Goal: Task Accomplishment & Management: Manage account settings

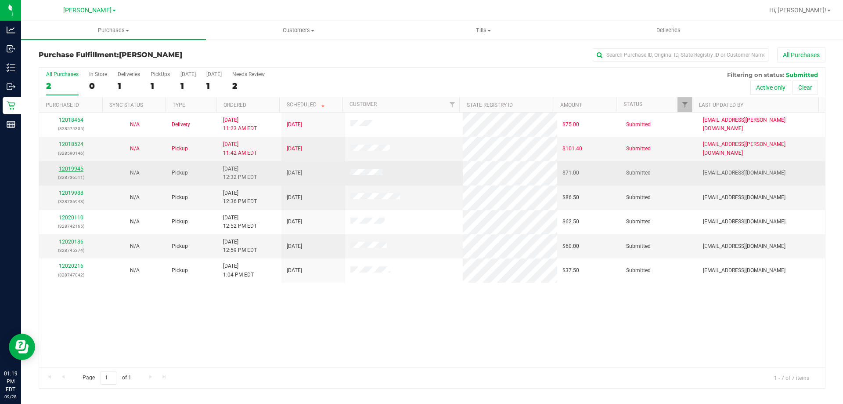
click at [67, 167] on link "12019945" at bounding box center [71, 169] width 25 height 6
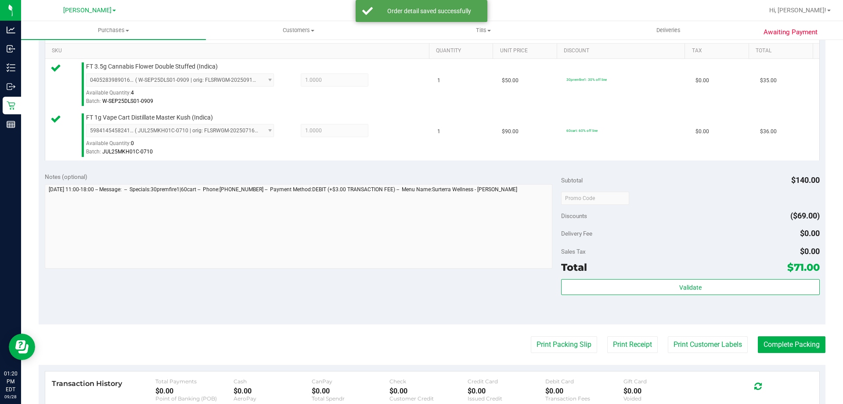
scroll to position [223, 0]
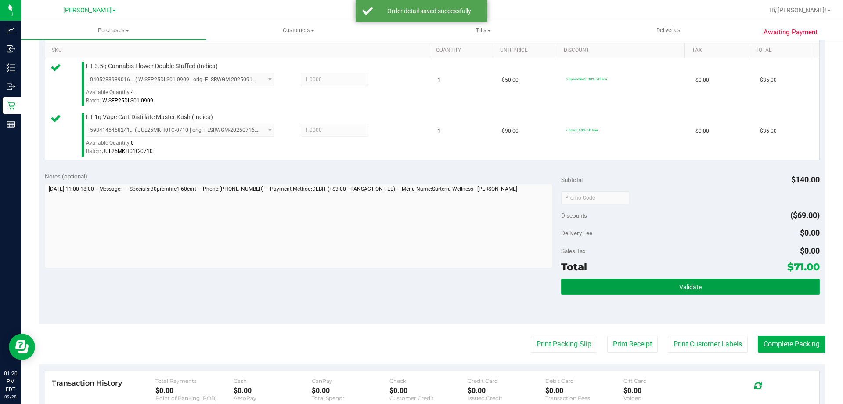
click at [715, 286] on button "Validate" at bounding box center [690, 286] width 258 height 16
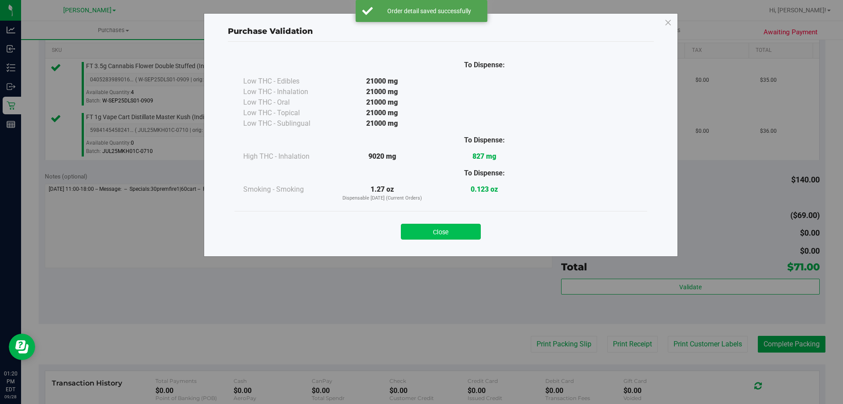
click at [445, 231] on button "Close" at bounding box center [441, 232] width 80 height 16
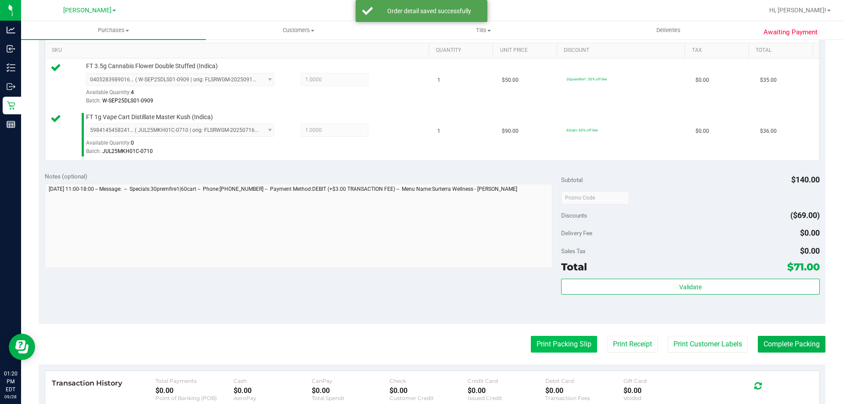
click at [556, 340] on button "Print Packing Slip" at bounding box center [564, 344] width 66 height 17
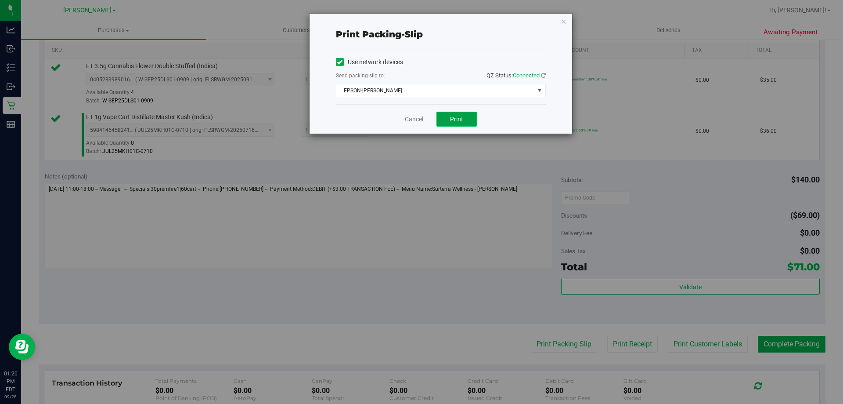
click at [472, 124] on button "Print" at bounding box center [457, 119] width 40 height 15
click at [409, 123] on link "Cancel" at bounding box center [414, 119] width 18 height 9
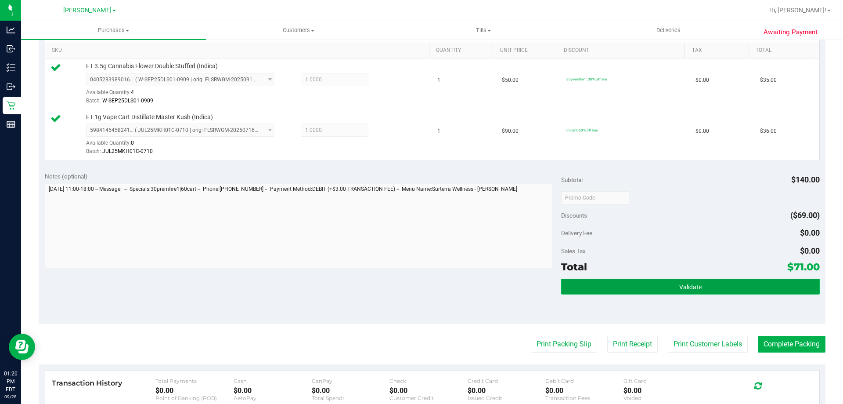
click at [652, 280] on button "Validate" at bounding box center [690, 286] width 258 height 16
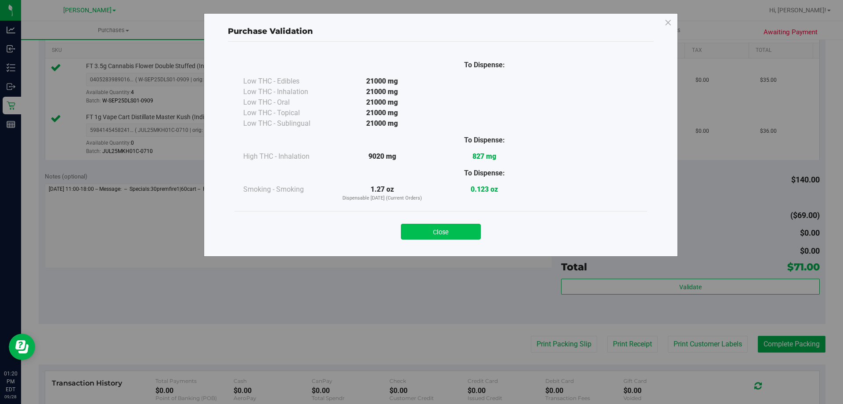
click at [448, 226] on button "Close" at bounding box center [441, 232] width 80 height 16
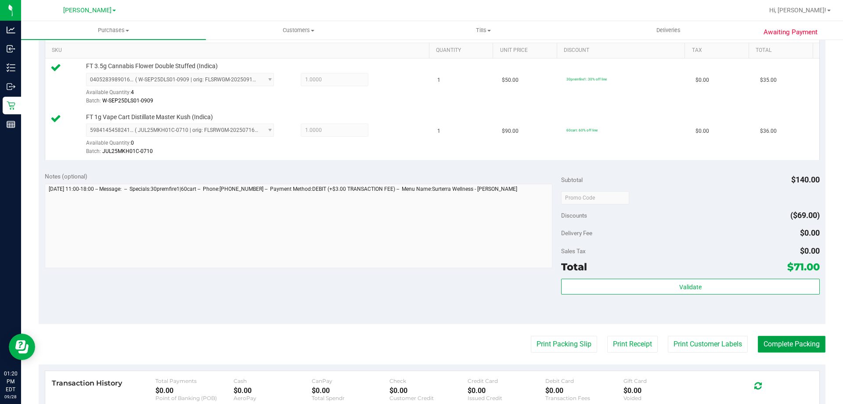
click at [787, 336] on button "Complete Packing" at bounding box center [792, 344] width 68 height 17
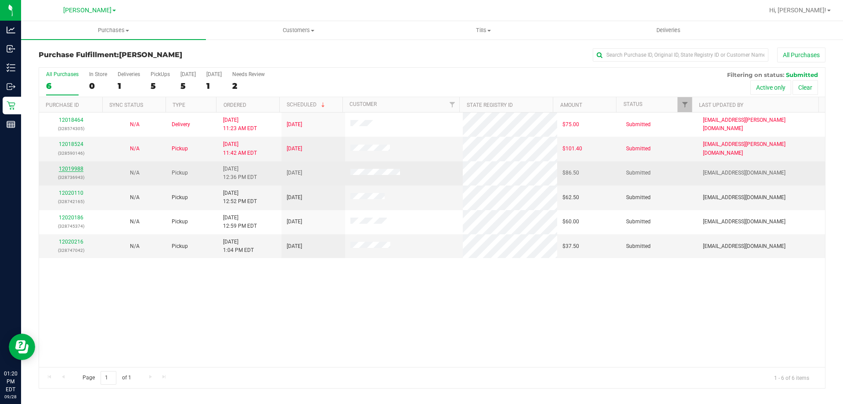
click at [80, 170] on link "12019988" at bounding box center [71, 169] width 25 height 6
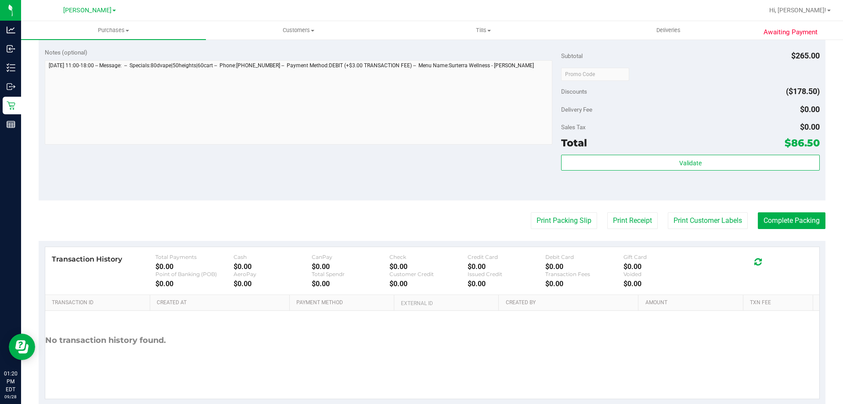
scroll to position [373, 0]
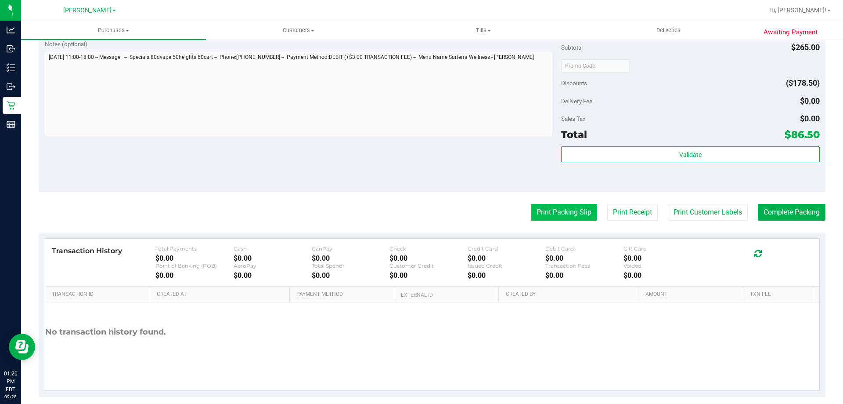
click at [563, 218] on button "Print Packing Slip" at bounding box center [564, 212] width 66 height 17
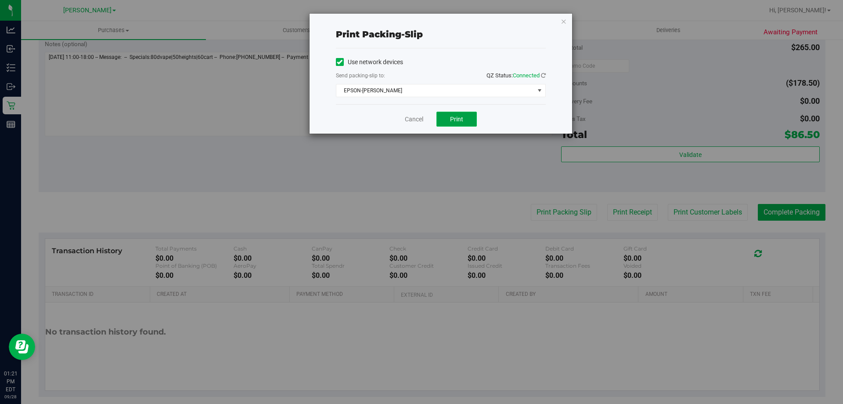
click at [463, 114] on button "Print" at bounding box center [457, 119] width 40 height 15
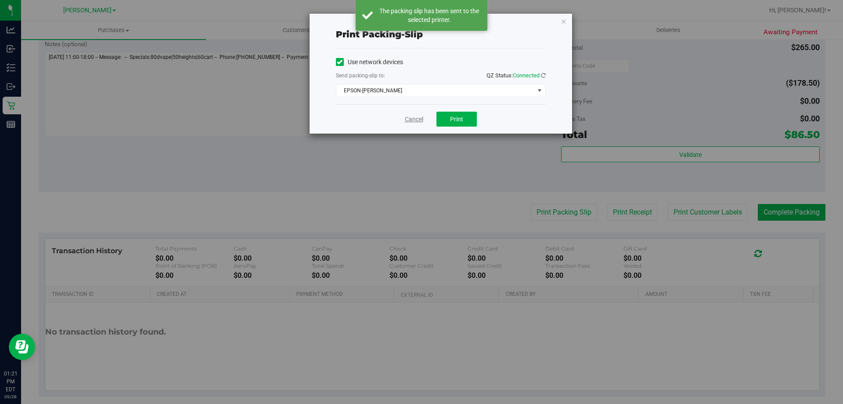
click at [417, 116] on link "Cancel" at bounding box center [414, 119] width 18 height 9
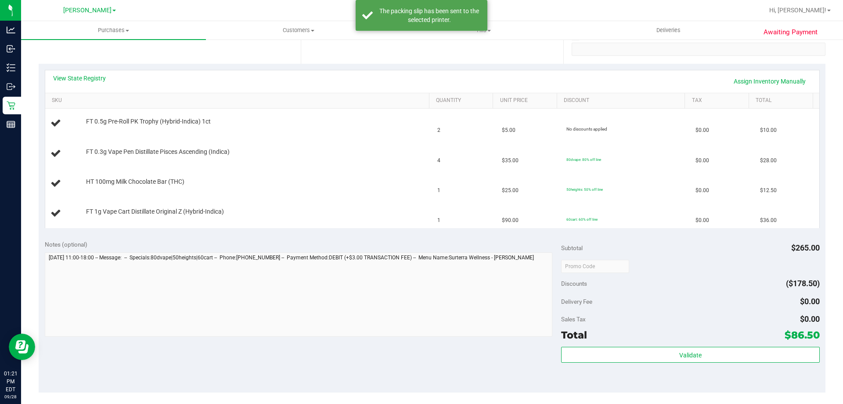
scroll to position [157, 0]
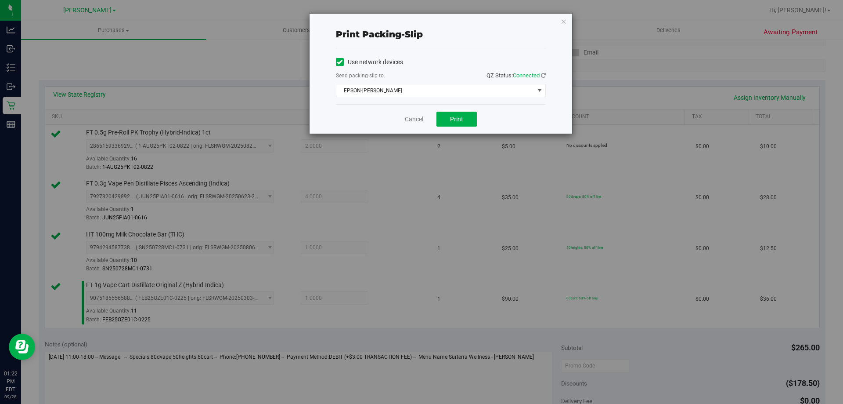
click at [413, 120] on link "Cancel" at bounding box center [414, 119] width 18 height 9
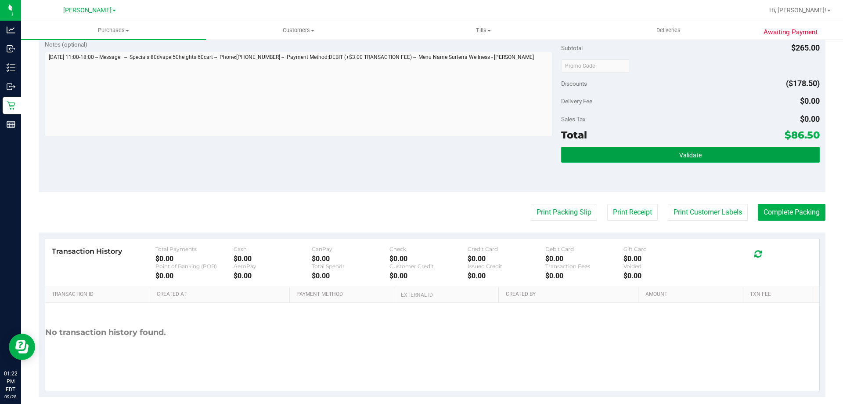
click at [667, 147] on button "Validate" at bounding box center [690, 155] width 258 height 16
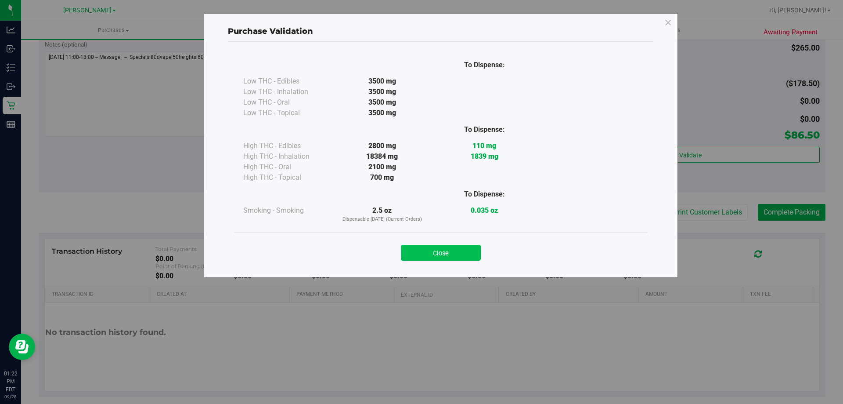
click at [451, 251] on button "Close" at bounding box center [441, 253] width 80 height 16
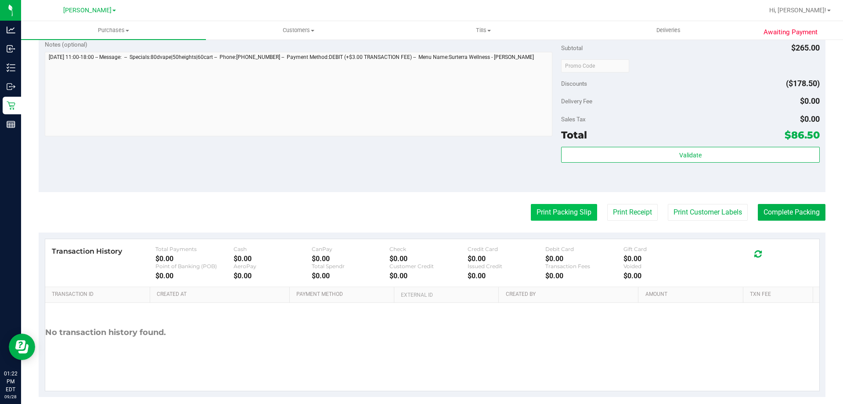
click at [564, 210] on button "Print Packing Slip" at bounding box center [564, 212] width 66 height 17
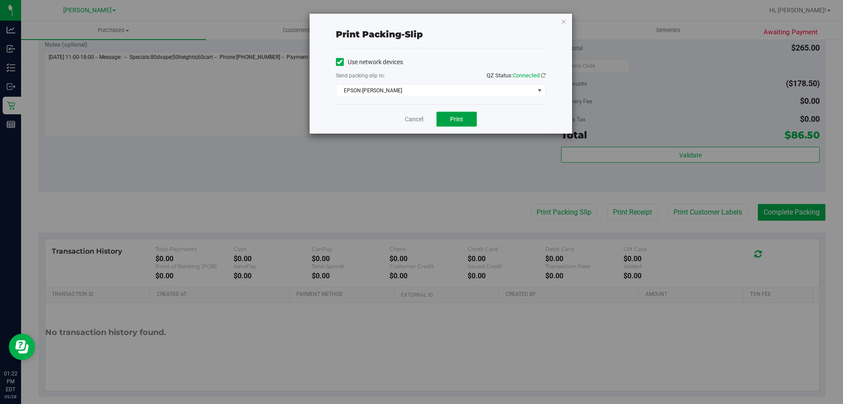
click at [473, 123] on button "Print" at bounding box center [457, 119] width 40 height 15
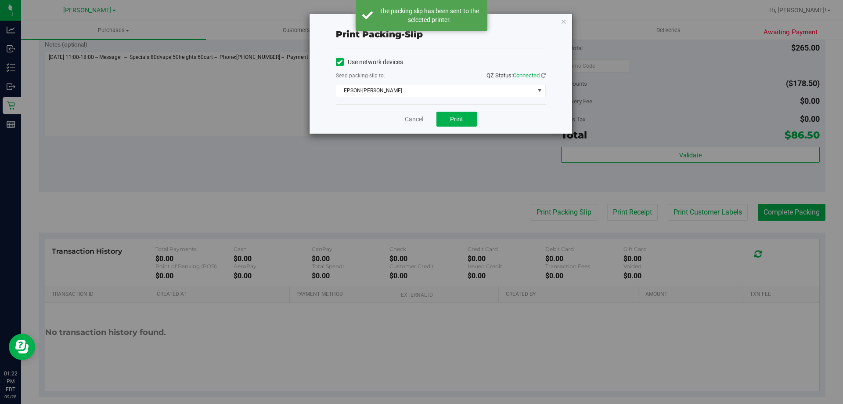
click at [419, 120] on link "Cancel" at bounding box center [414, 119] width 18 height 9
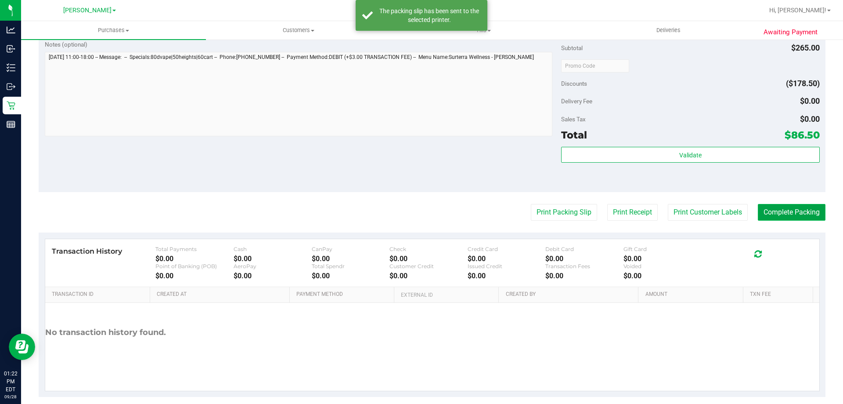
click at [779, 212] on button "Complete Packing" at bounding box center [792, 212] width 68 height 17
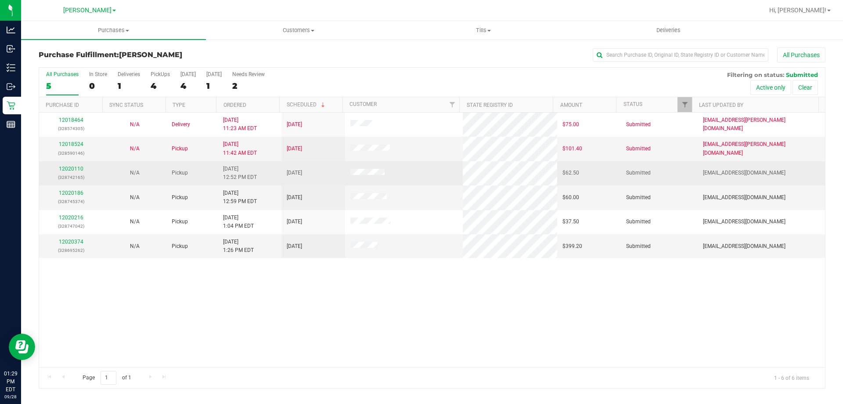
click at [82, 163] on td "12020110 (328742165)" at bounding box center [71, 173] width 64 height 24
click at [70, 166] on link "12020110" at bounding box center [71, 169] width 25 height 6
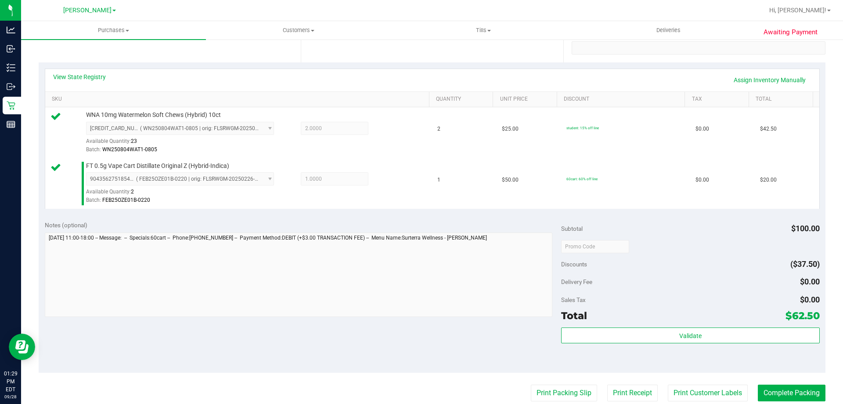
scroll to position [176, 0]
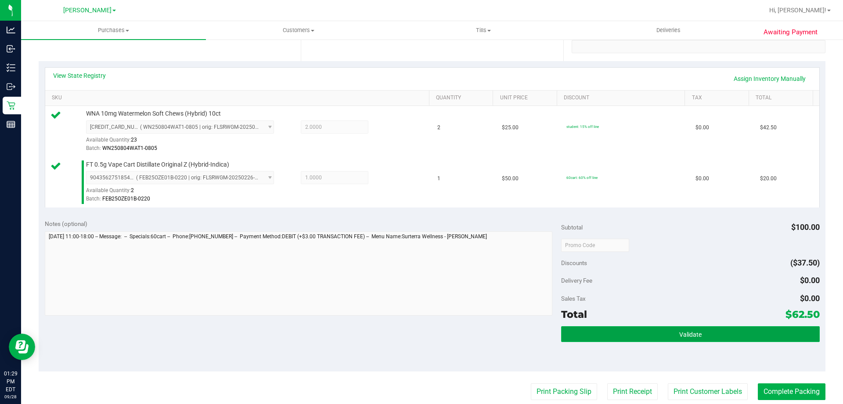
click at [711, 334] on button "Validate" at bounding box center [690, 334] width 258 height 16
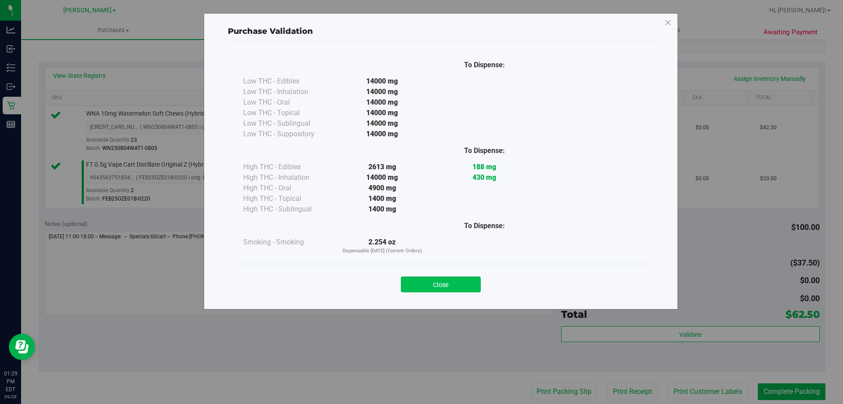
click at [460, 280] on button "Close" at bounding box center [441, 284] width 80 height 16
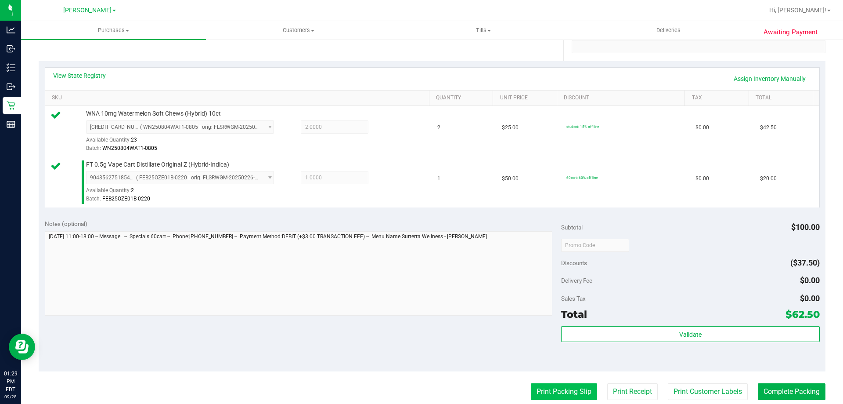
click at [560, 388] on button "Print Packing Slip" at bounding box center [564, 391] width 66 height 17
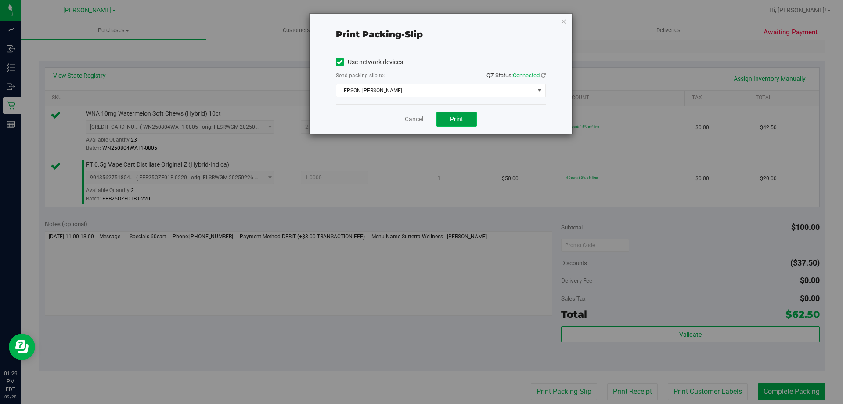
click at [460, 117] on span "Print" at bounding box center [456, 119] width 13 height 7
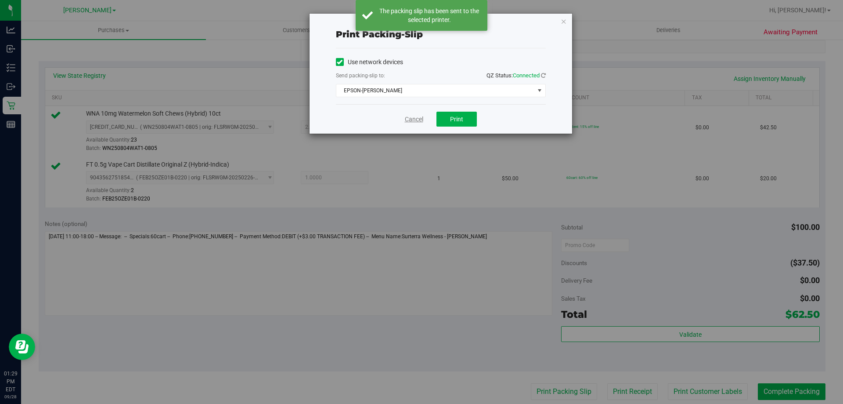
click at [410, 119] on link "Cancel" at bounding box center [414, 119] width 18 height 9
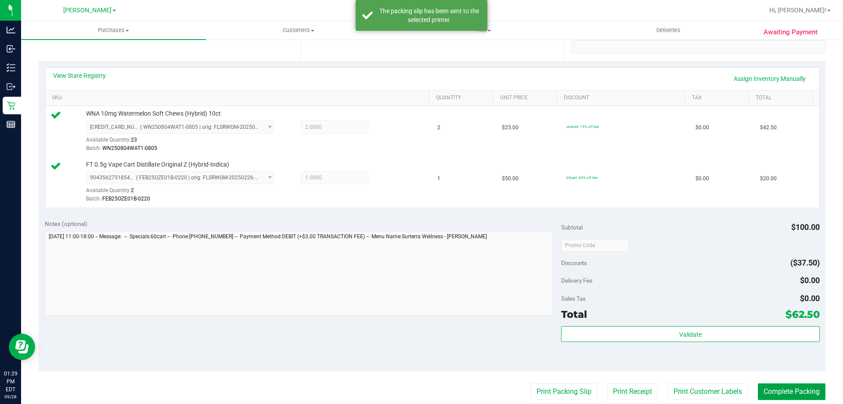
click at [794, 386] on button "Complete Packing" at bounding box center [792, 391] width 68 height 17
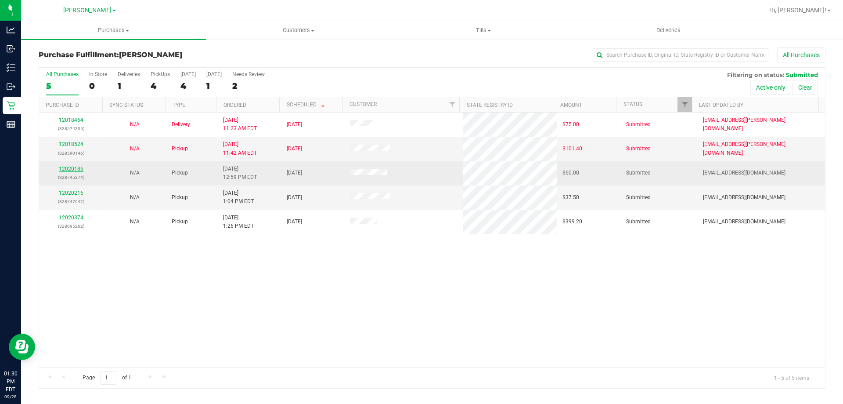
click at [67, 171] on link "12020186" at bounding box center [71, 169] width 25 height 6
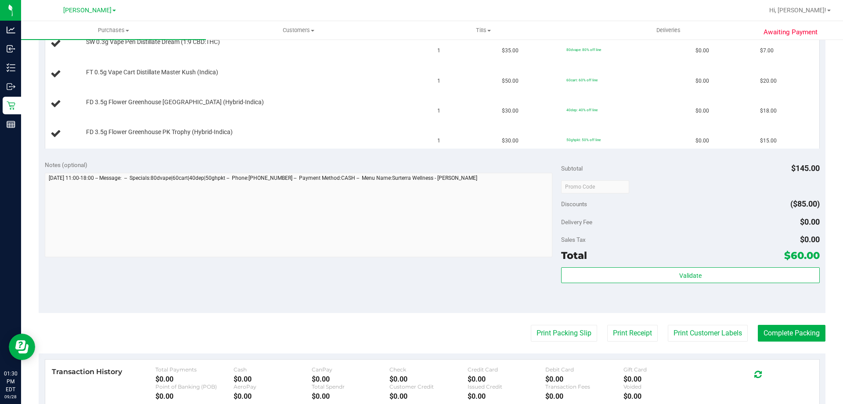
scroll to position [260, 0]
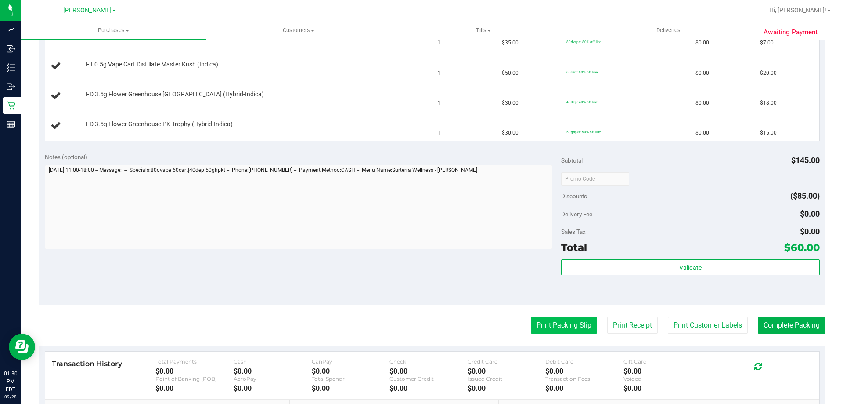
click at [564, 326] on button "Print Packing Slip" at bounding box center [564, 325] width 66 height 17
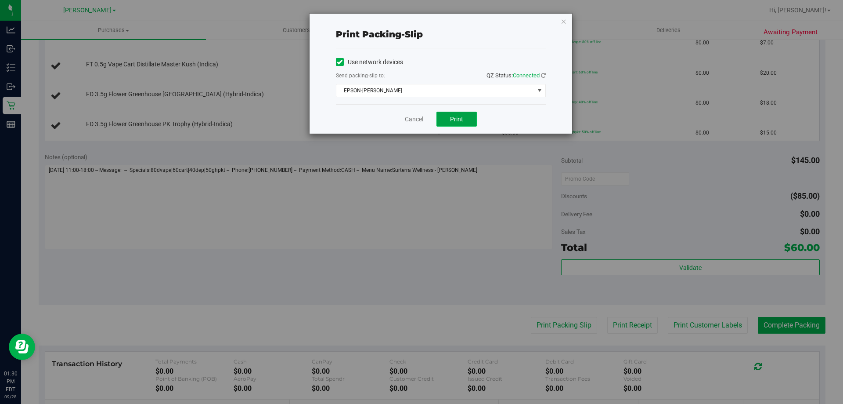
click at [461, 114] on button "Print" at bounding box center [457, 119] width 40 height 15
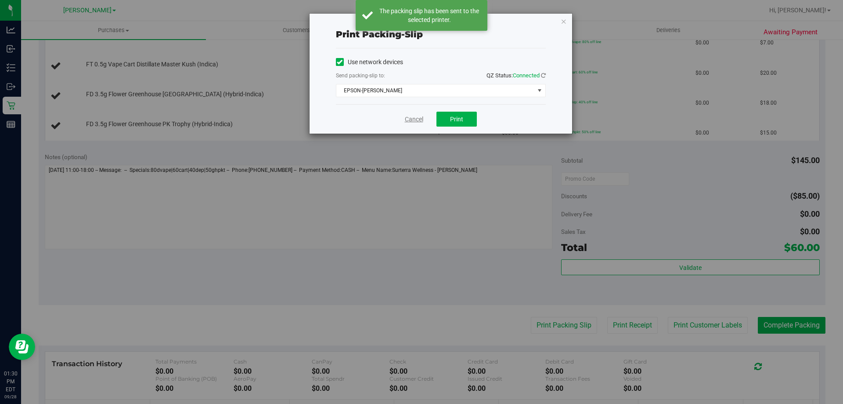
click at [417, 117] on link "Cancel" at bounding box center [414, 119] width 18 height 9
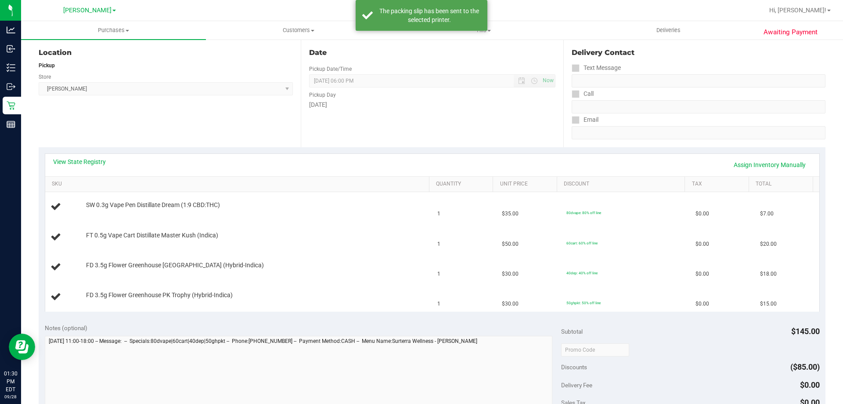
scroll to position [89, 0]
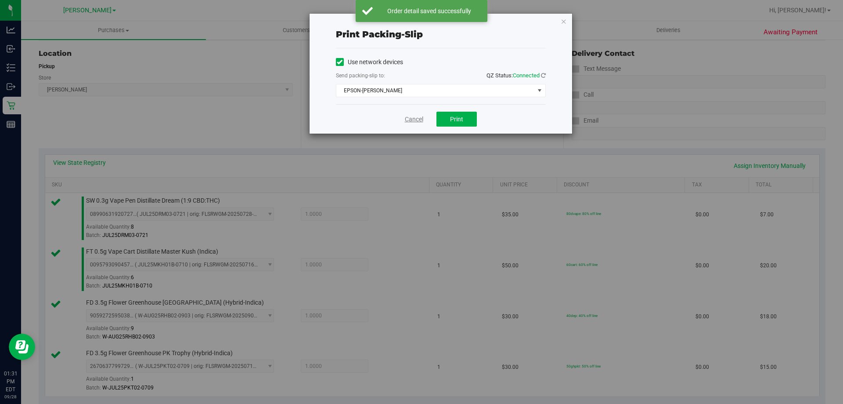
click at [413, 123] on link "Cancel" at bounding box center [414, 119] width 18 height 9
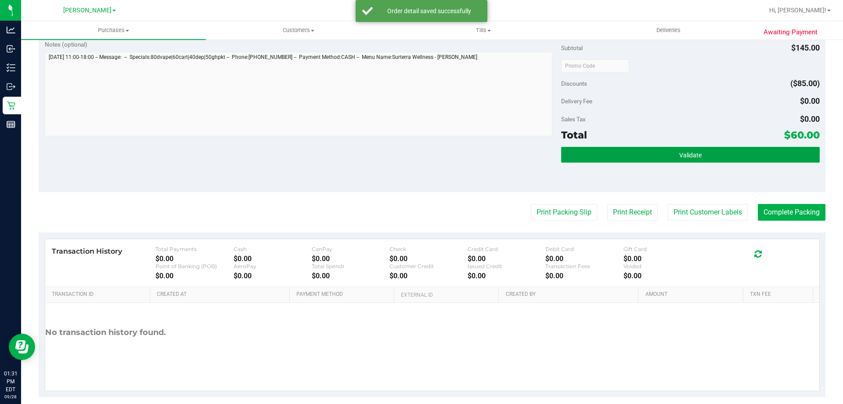
click at [696, 161] on button "Validate" at bounding box center [690, 155] width 258 height 16
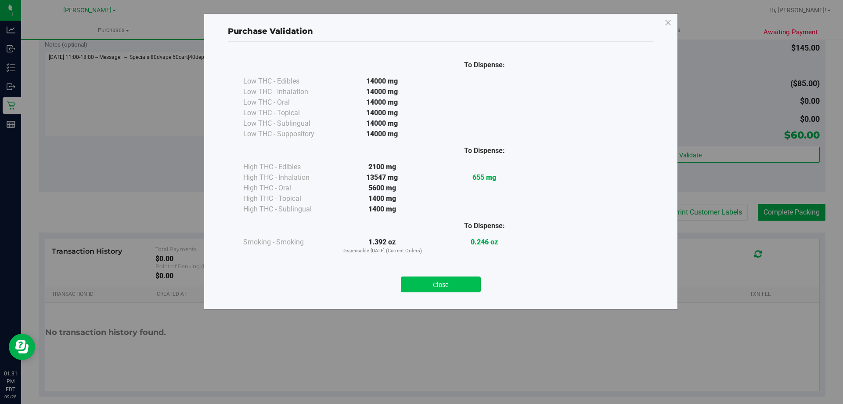
click at [447, 281] on button "Close" at bounding box center [441, 284] width 80 height 16
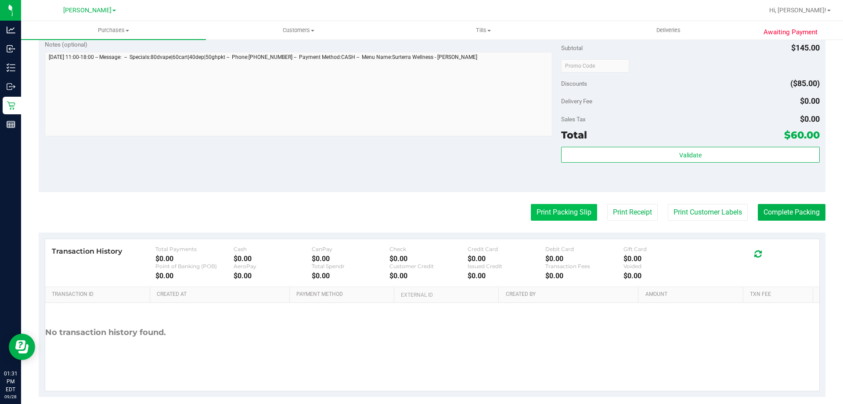
click at [547, 217] on button "Print Packing Slip" at bounding box center [564, 212] width 66 height 17
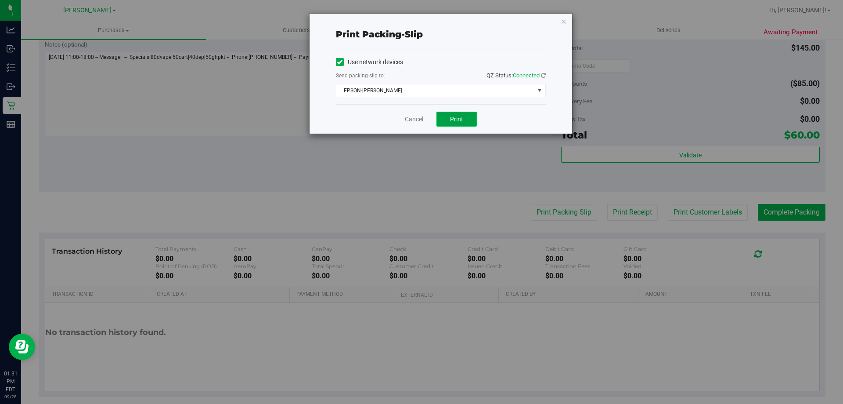
click at [454, 120] on span "Print" at bounding box center [456, 119] width 13 height 7
click at [418, 117] on link "Cancel" at bounding box center [414, 119] width 18 height 9
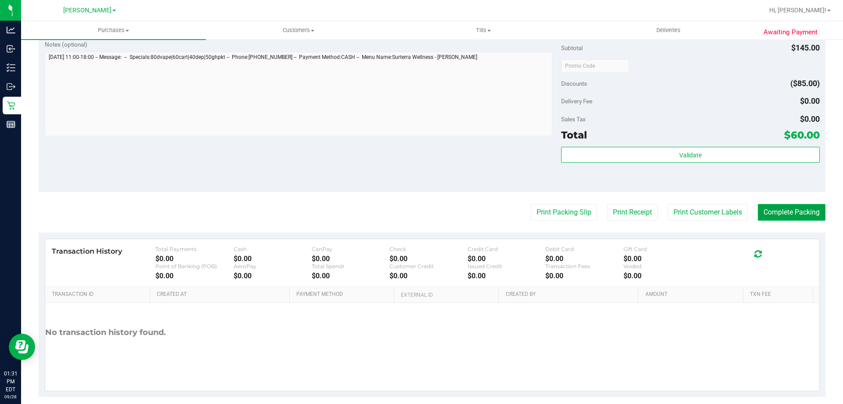
click at [786, 206] on button "Complete Packing" at bounding box center [792, 212] width 68 height 17
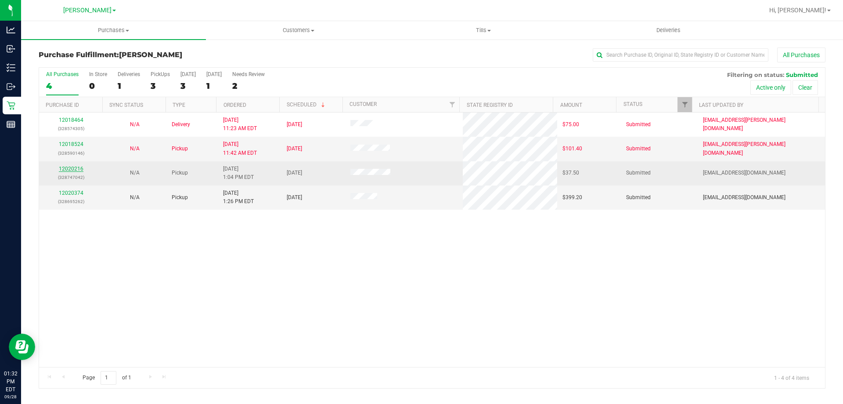
click at [72, 170] on link "12020216" at bounding box center [71, 169] width 25 height 6
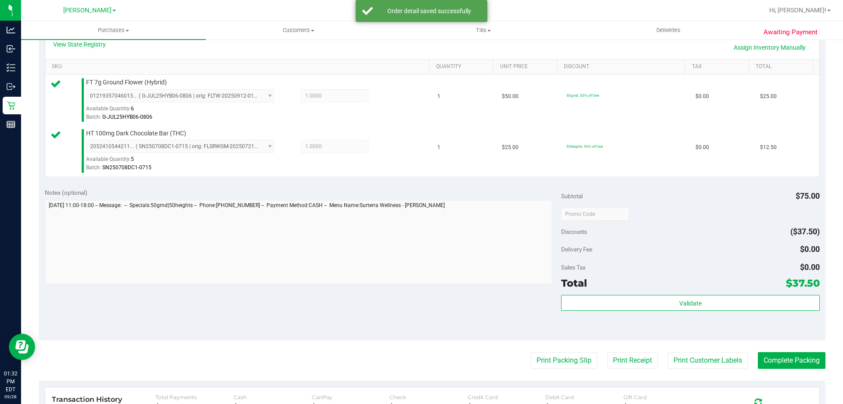
scroll to position [211, 0]
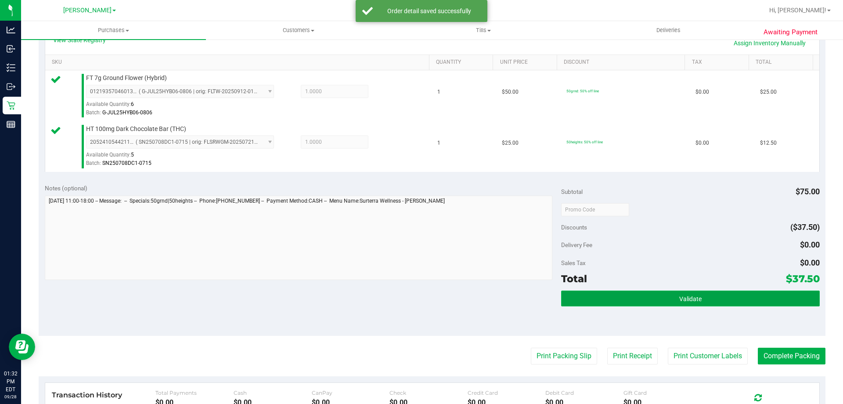
click at [728, 298] on button "Validate" at bounding box center [690, 298] width 258 height 16
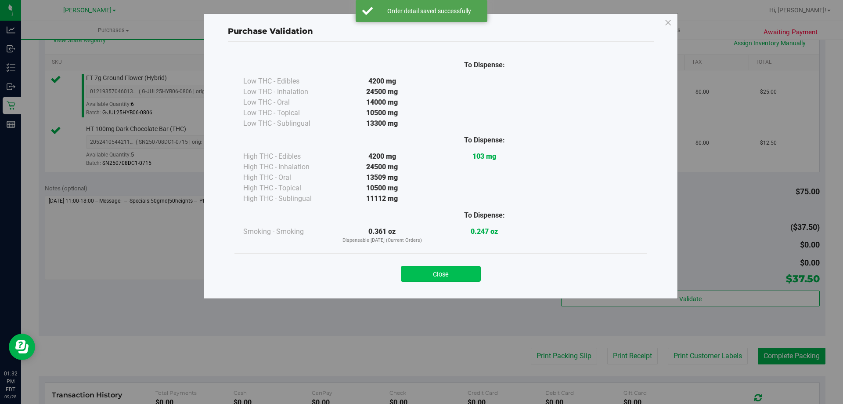
click at [468, 272] on button "Close" at bounding box center [441, 274] width 80 height 16
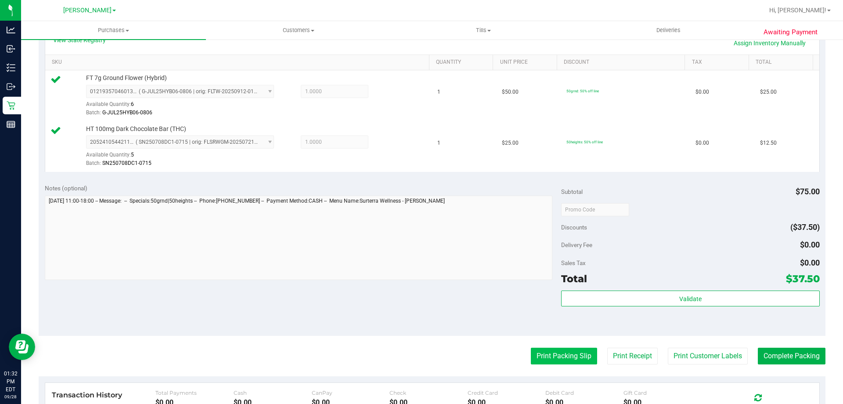
click at [581, 350] on button "Print Packing Slip" at bounding box center [564, 355] width 66 height 17
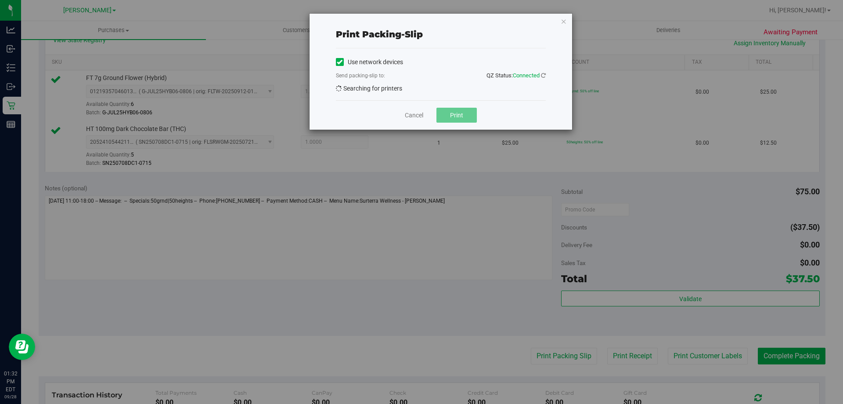
click at [584, 393] on div "Print packing-slip Use network devices Send packing-slip to: QZ Status: Connect…" at bounding box center [425, 202] width 850 height 404
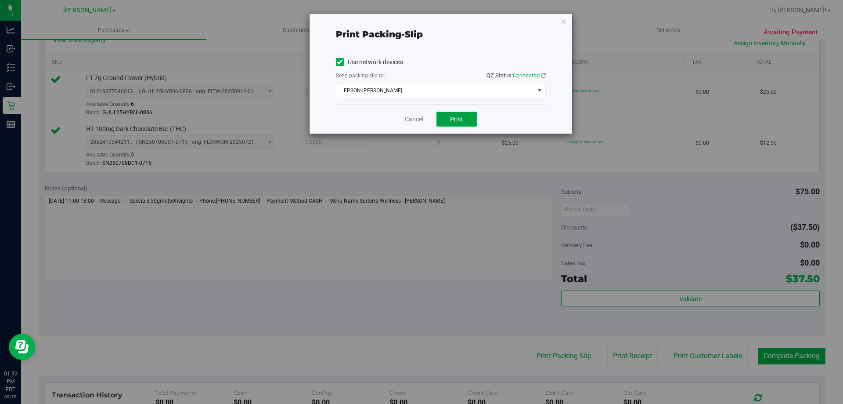
click at [462, 122] on span "Print" at bounding box center [456, 119] width 13 height 7
click at [405, 122] on link "Cancel" at bounding box center [414, 119] width 18 height 9
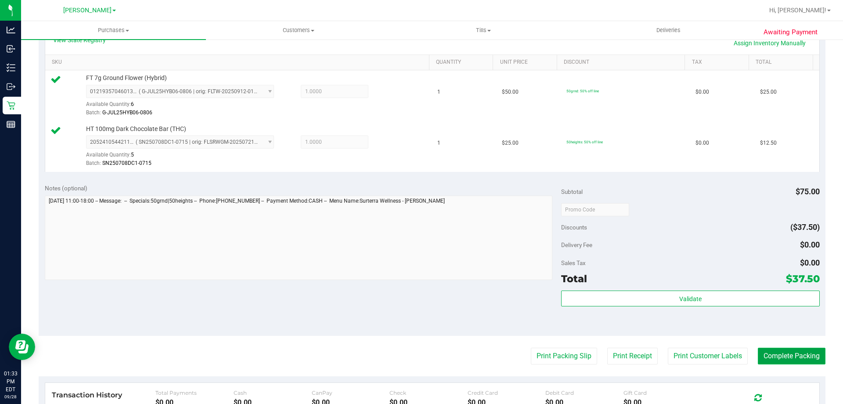
click at [795, 350] on button "Complete Packing" at bounding box center [792, 355] width 68 height 17
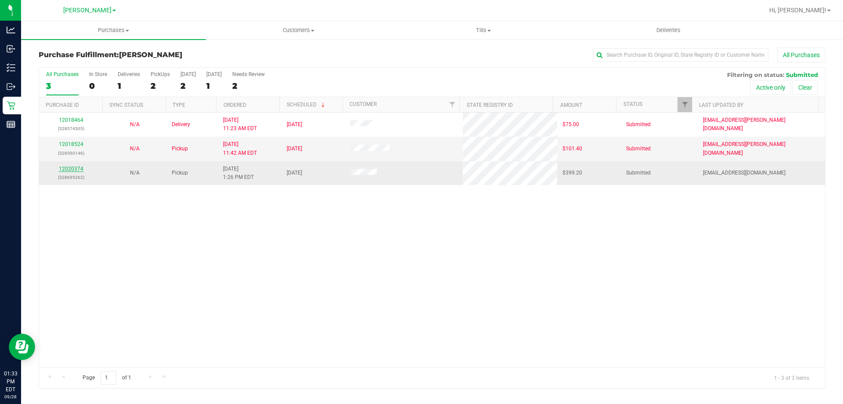
click at [72, 169] on link "12020374" at bounding box center [71, 169] width 25 height 6
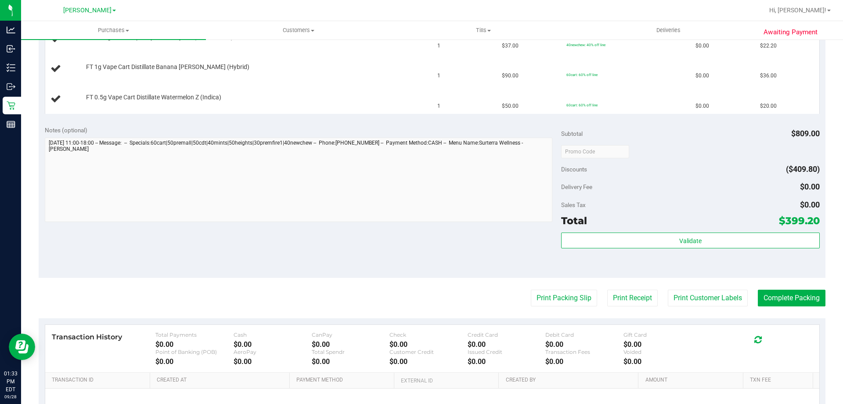
scroll to position [528, 0]
click at [553, 291] on button "Print Packing Slip" at bounding box center [564, 297] width 66 height 17
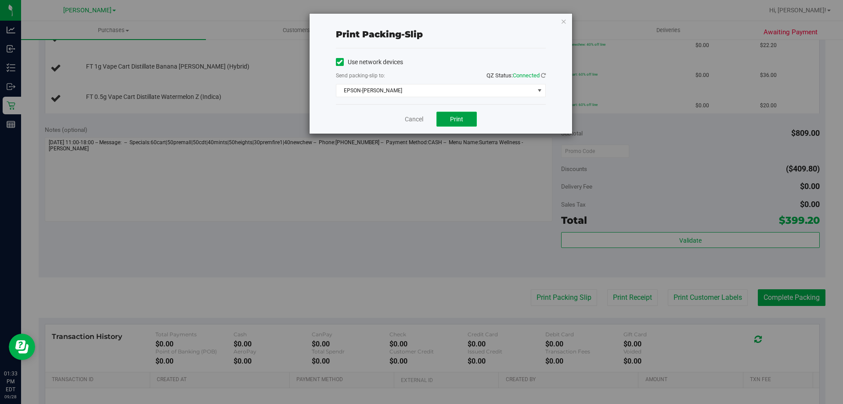
click at [458, 123] on button "Print" at bounding box center [457, 119] width 40 height 15
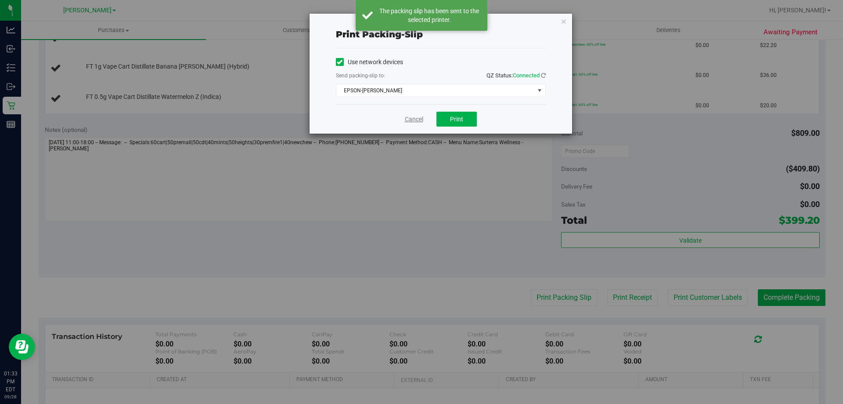
click at [417, 121] on link "Cancel" at bounding box center [414, 119] width 18 height 9
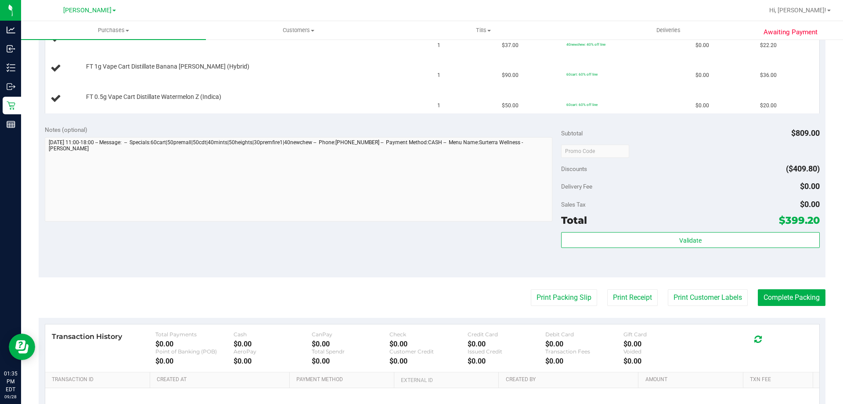
click at [531, 289] on button "Print Packing Slip" at bounding box center [564, 297] width 66 height 17
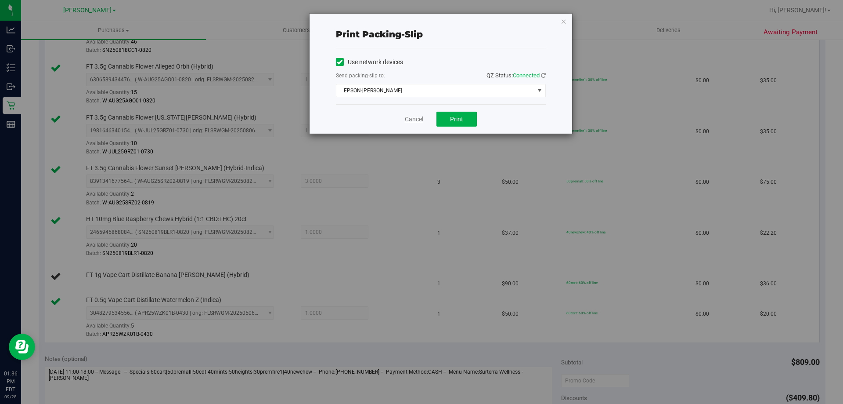
click at [410, 118] on link "Cancel" at bounding box center [414, 119] width 18 height 9
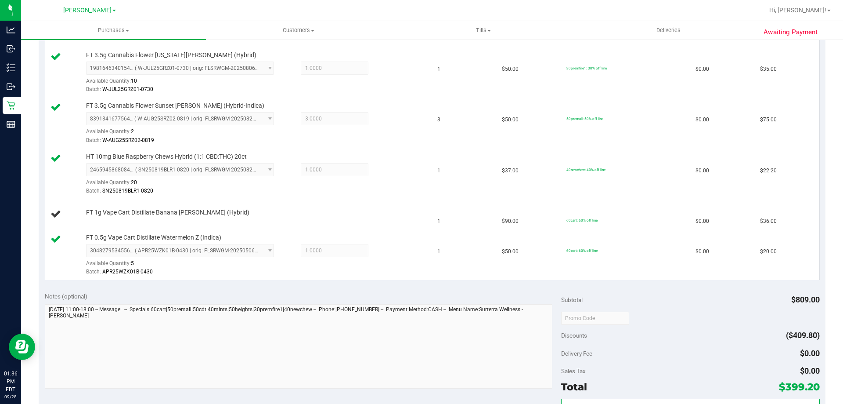
scroll to position [589, 0]
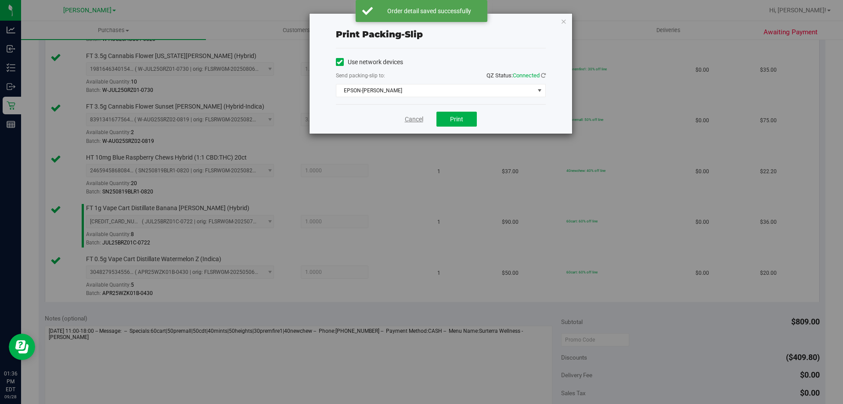
click at [422, 116] on link "Cancel" at bounding box center [414, 119] width 18 height 9
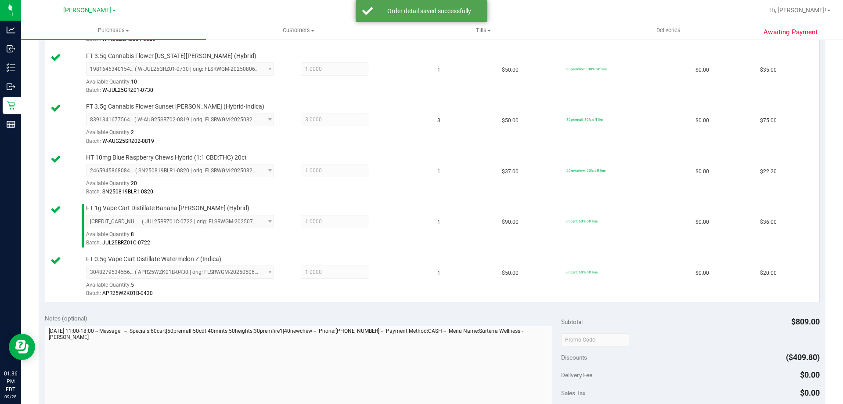
scroll to position [863, 0]
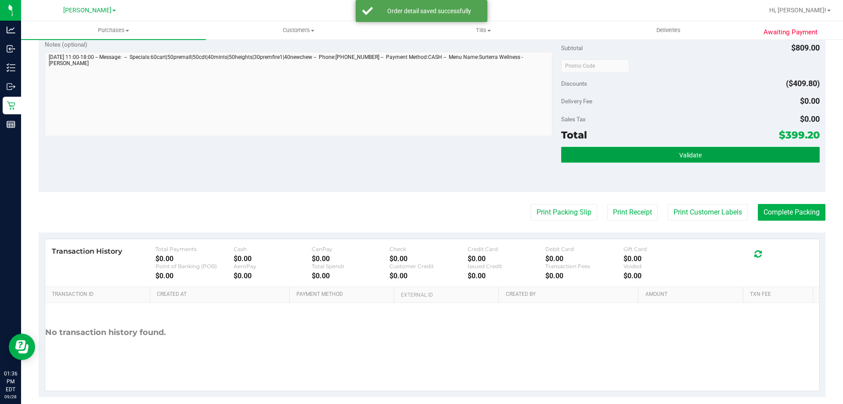
click at [682, 159] on button "Validate" at bounding box center [690, 155] width 258 height 16
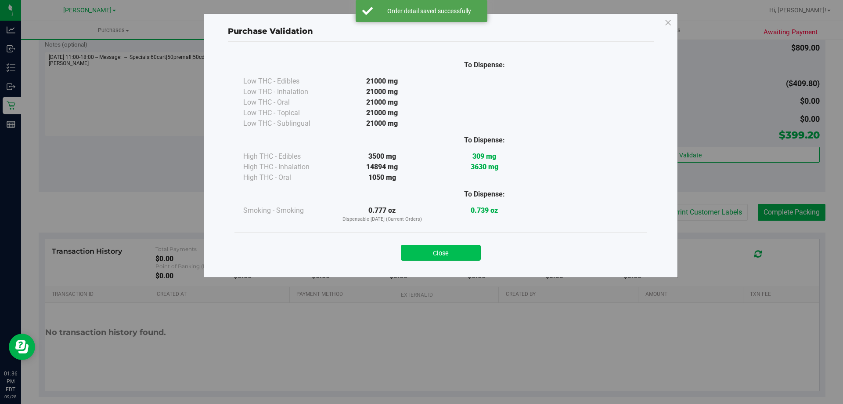
click at [465, 250] on button "Close" at bounding box center [441, 253] width 80 height 16
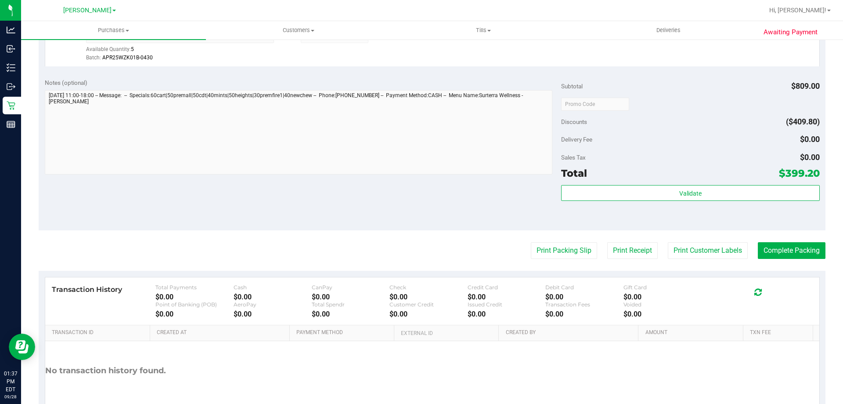
scroll to position [825, 0]
click at [580, 253] on button "Print Packing Slip" at bounding box center [564, 249] width 66 height 17
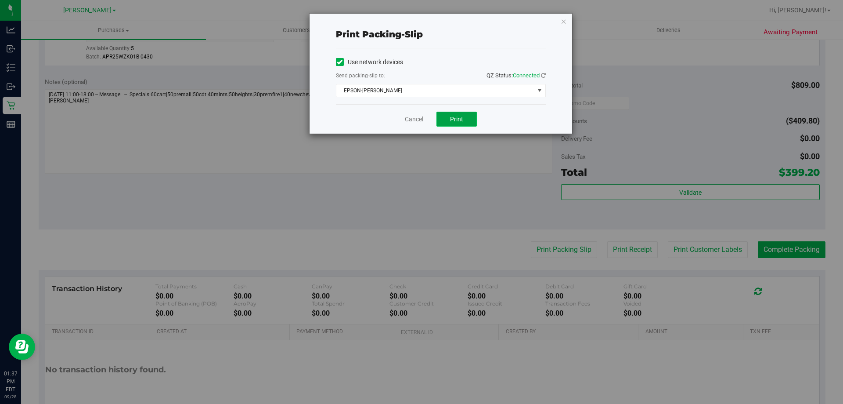
click at [463, 118] on span "Print" at bounding box center [456, 119] width 13 height 7
click at [416, 118] on link "Cancel" at bounding box center [414, 119] width 18 height 9
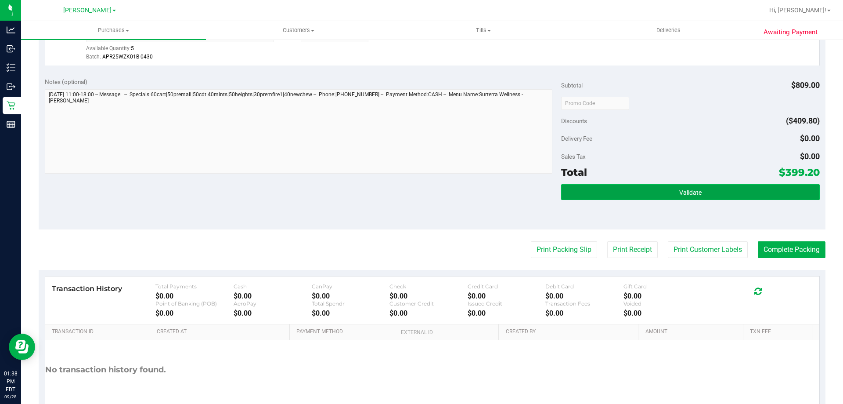
click at [752, 188] on button "Validate" at bounding box center [690, 192] width 258 height 16
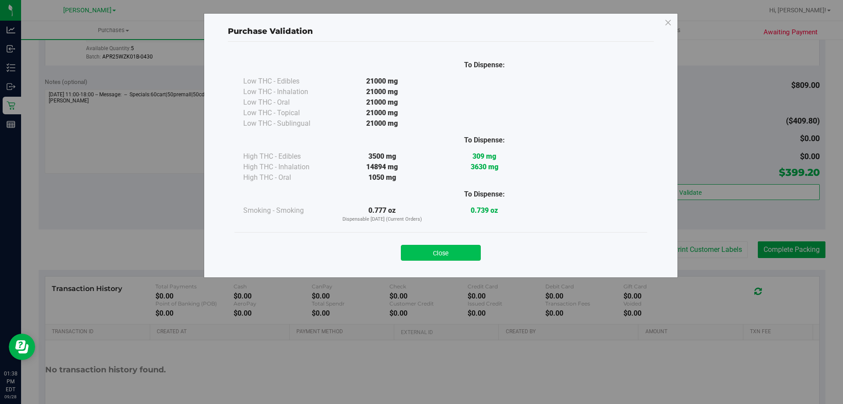
click at [458, 252] on button "Close" at bounding box center [441, 253] width 80 height 16
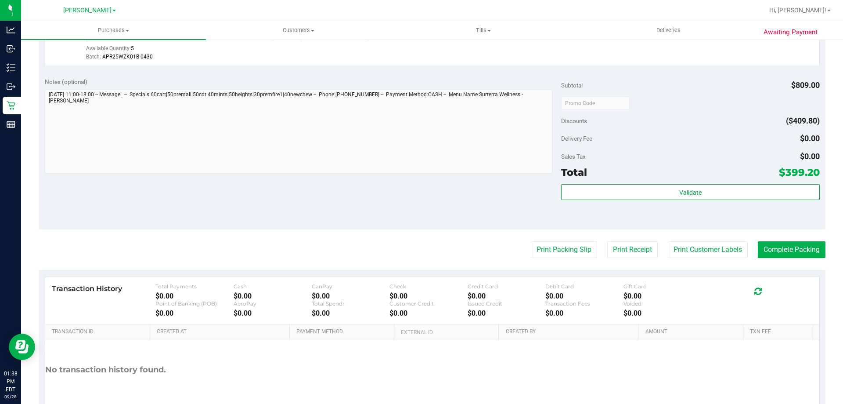
click at [791, 253] on button "Complete Packing" at bounding box center [792, 249] width 68 height 17
